Goal: Task Accomplishment & Management: Manage account settings

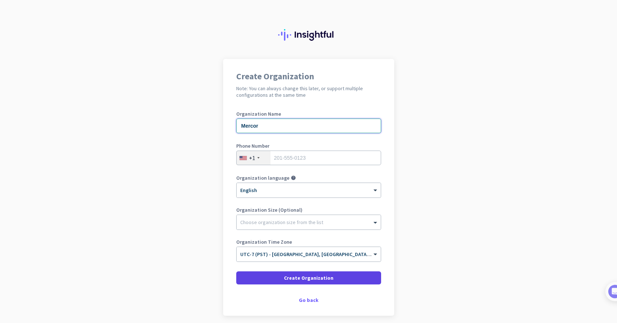
type input "Mercor"
click at [291, 274] on span at bounding box center [308, 277] width 145 height 17
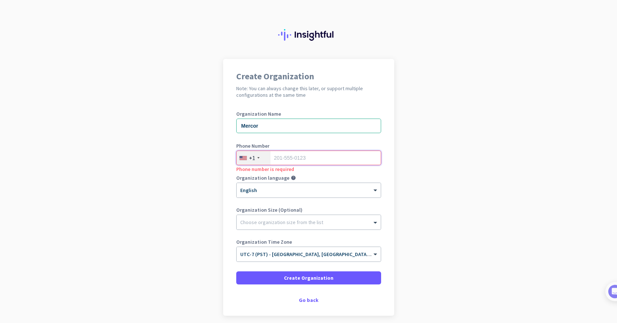
click at [286, 159] on input "tel" at bounding box center [308, 158] width 145 height 15
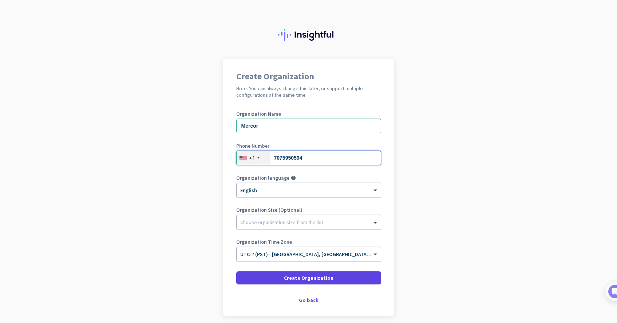
type input "7075950594"
click at [311, 279] on span "Create Organization" at bounding box center [309, 278] width 50 height 7
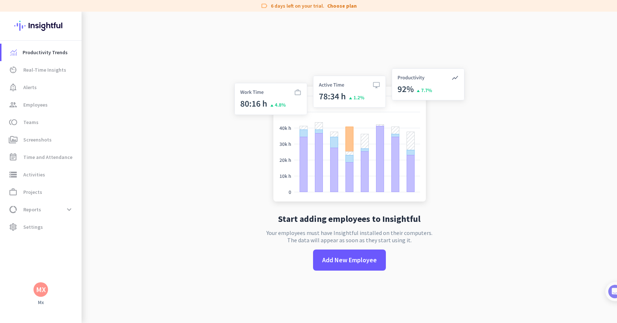
click at [192, 92] on app-no-employees "Start adding employees to Insightful Your employees must have Insightful instal…" at bounding box center [350, 173] width 536 height 323
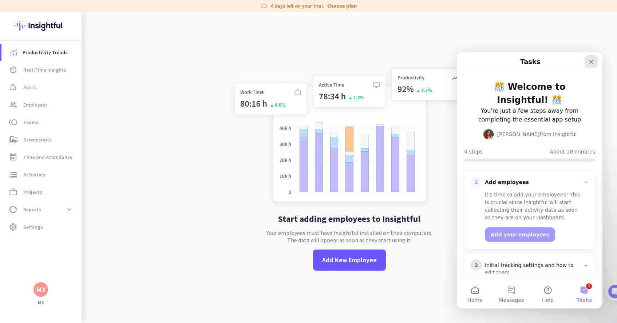
click at [591, 61] on icon "Close" at bounding box center [591, 62] width 6 height 6
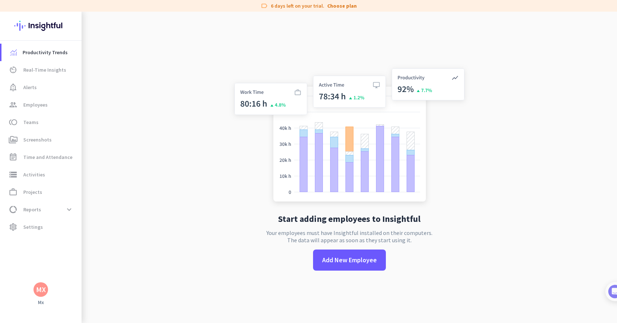
click at [43, 292] on div "MX" at bounding box center [41, 289] width 10 height 7
click at [111, 135] on div at bounding box center [308, 161] width 617 height 323
click at [41, 292] on div "MX" at bounding box center [41, 289] width 10 height 7
click at [39, 230] on div "Personal Settings Organizations Help Sign out" at bounding box center [70, 256] width 74 height 52
click at [36, 226] on div at bounding box center [308, 161] width 617 height 323
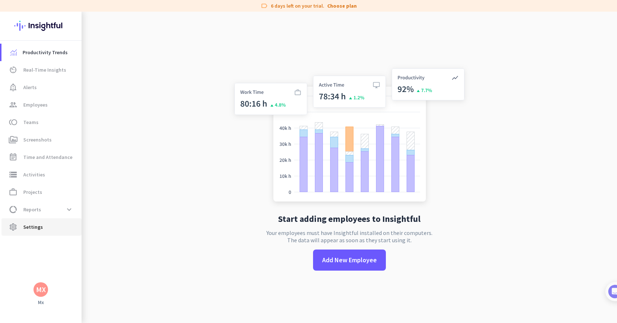
click at [32, 227] on span "Settings" at bounding box center [33, 227] width 20 height 9
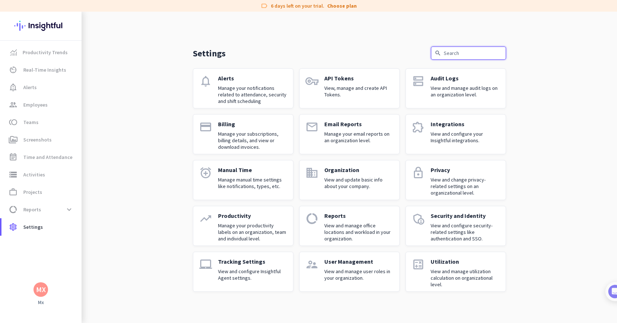
click at [475, 54] on input "text" at bounding box center [468, 53] width 75 height 13
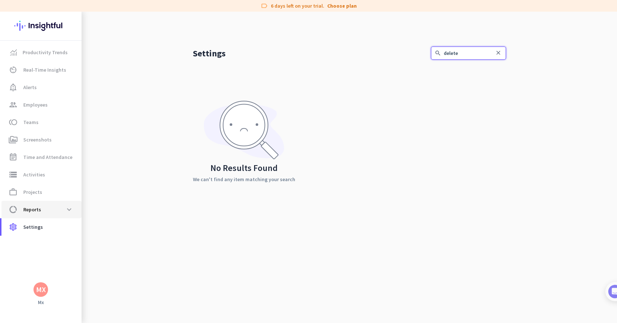
type input "delete"
click at [51, 210] on span "data_usage Reports expand_more" at bounding box center [41, 209] width 68 height 13
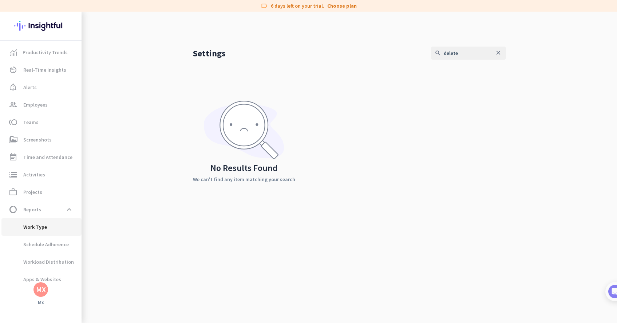
scroll to position [23, 0]
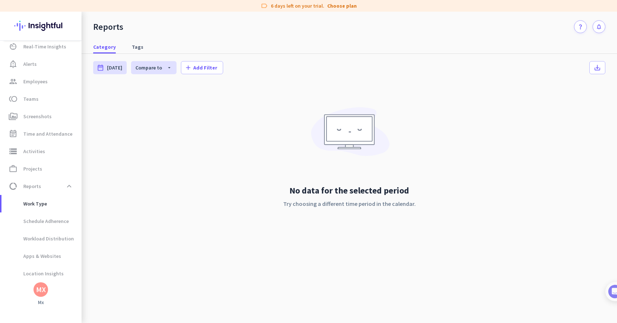
click at [42, 31] on img at bounding box center [40, 26] width 53 height 28
